Goal: Transaction & Acquisition: Obtain resource

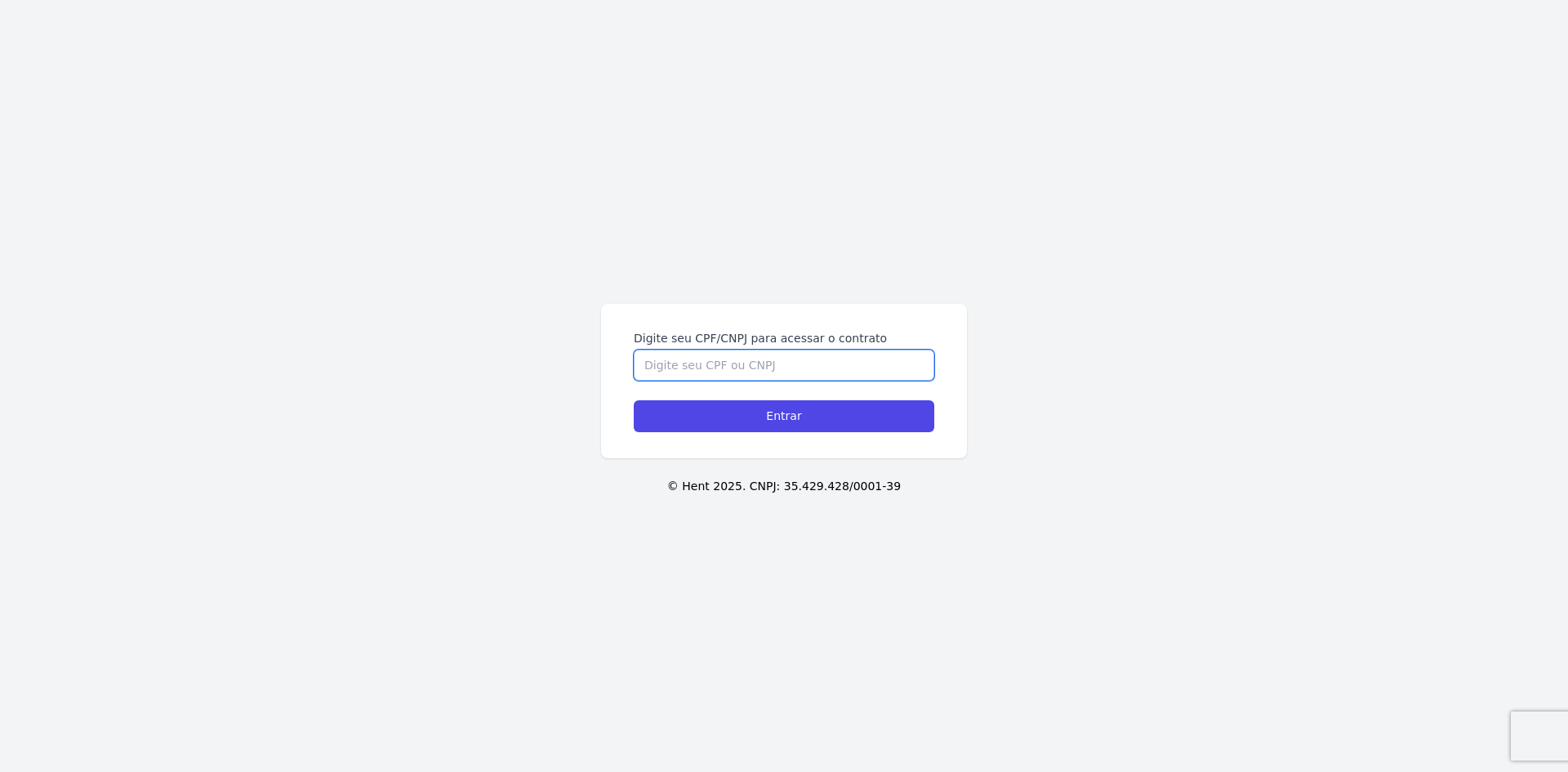
click at [759, 369] on input "Digite seu CPF/CNPJ para acessar o contrato" at bounding box center [784, 365] width 301 height 31
type input "05147822933"
click at [634, 401] on input "Entrar" at bounding box center [784, 416] width 301 height 32
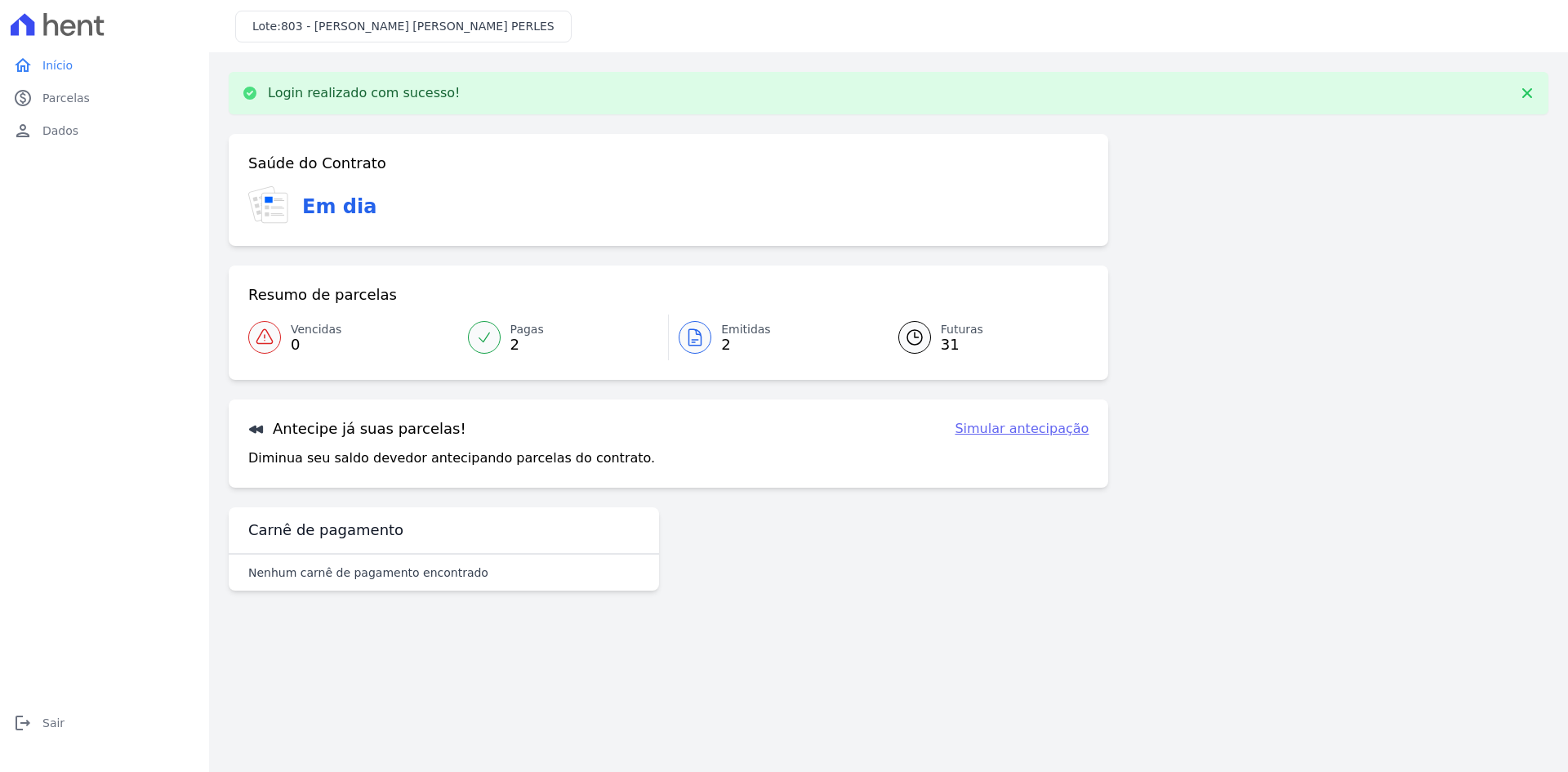
click at [704, 341] on icon at bounding box center [695, 337] width 20 height 20
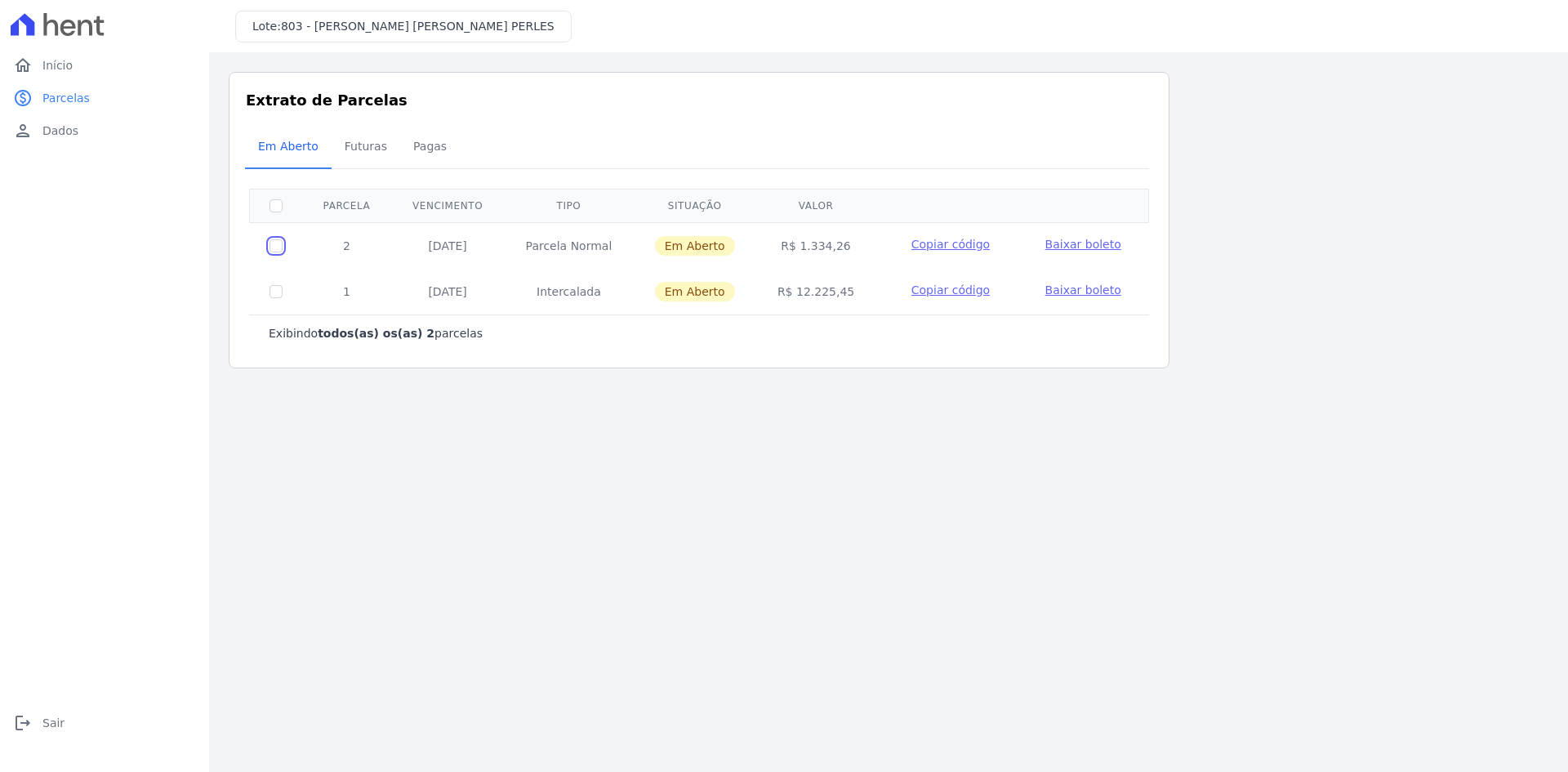
click at [281, 245] on input "checkbox" at bounding box center [277, 246] width 13 height 13
checkbox input "true"
click at [281, 245] on input "checkbox" at bounding box center [277, 246] width 13 height 13
checkbox input "false"
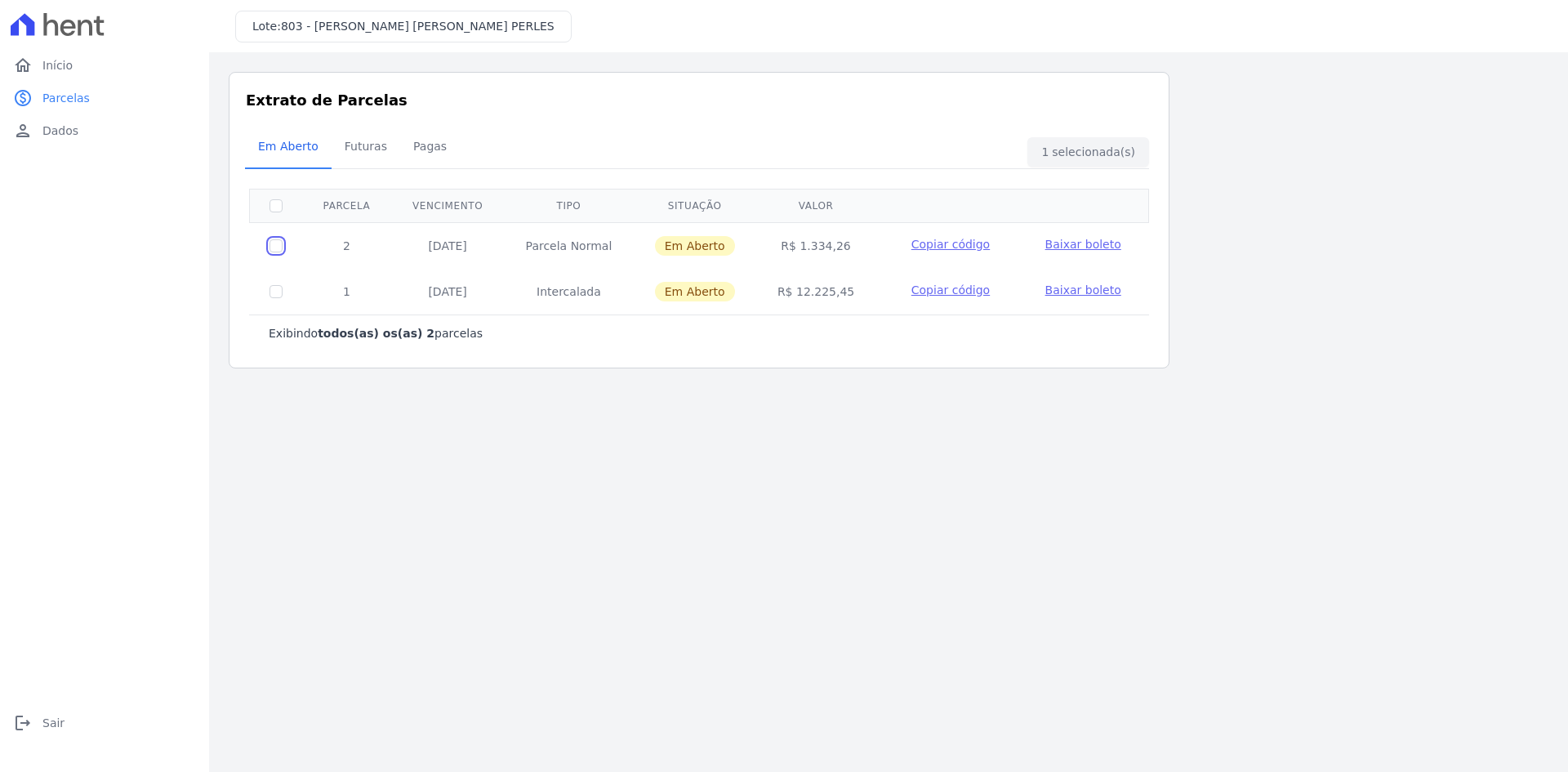
checkbox input "false"
click at [948, 292] on span "Copiar código" at bounding box center [951, 290] width 78 height 13
click at [1080, 287] on span "Baixar boleto" at bounding box center [1083, 290] width 76 height 13
click at [1083, 238] on span "Baixar boleto" at bounding box center [1083, 244] width 76 height 13
click at [72, 56] on link "home Início" at bounding box center [105, 65] width 196 height 32
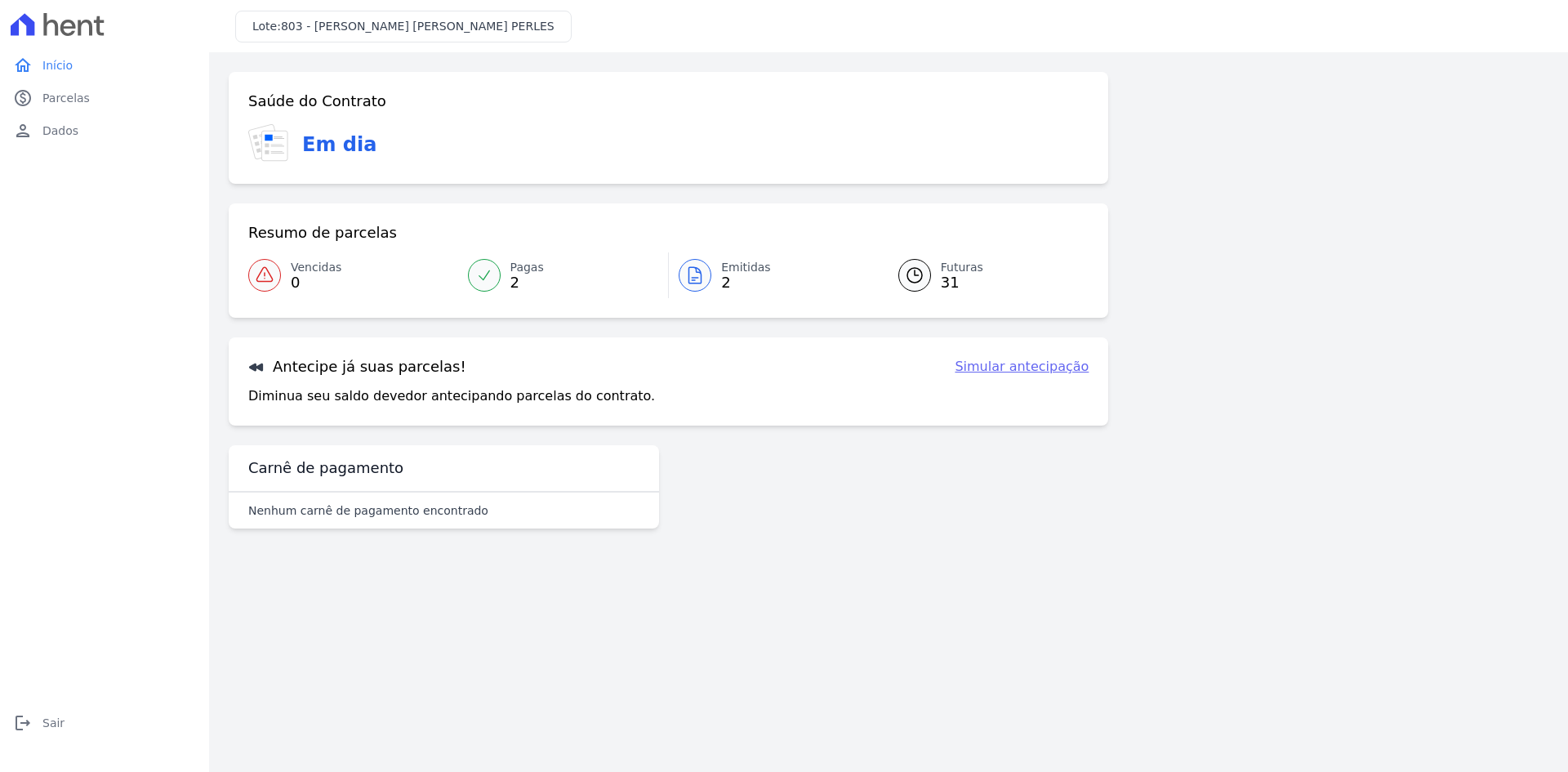
click at [943, 276] on span "31" at bounding box center [962, 283] width 42 height 13
